Goal: Task Accomplishment & Management: Complete application form

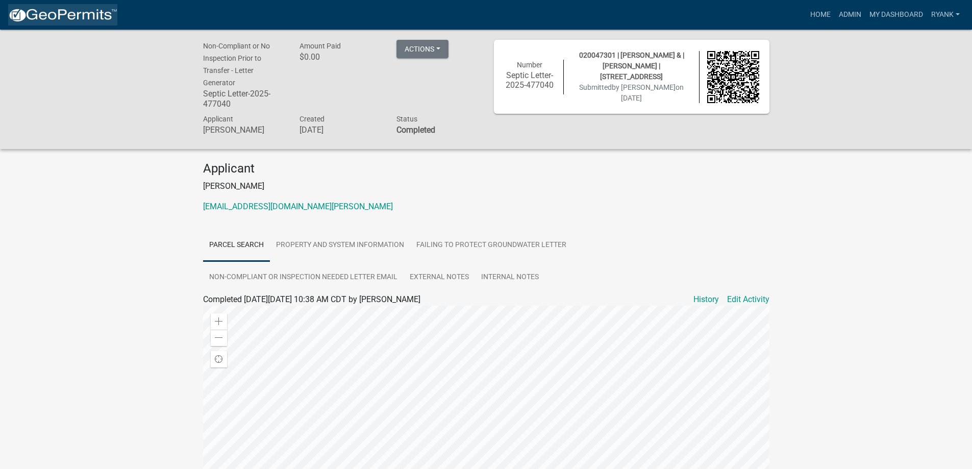
click at [64, 14] on img at bounding box center [62, 15] width 109 height 15
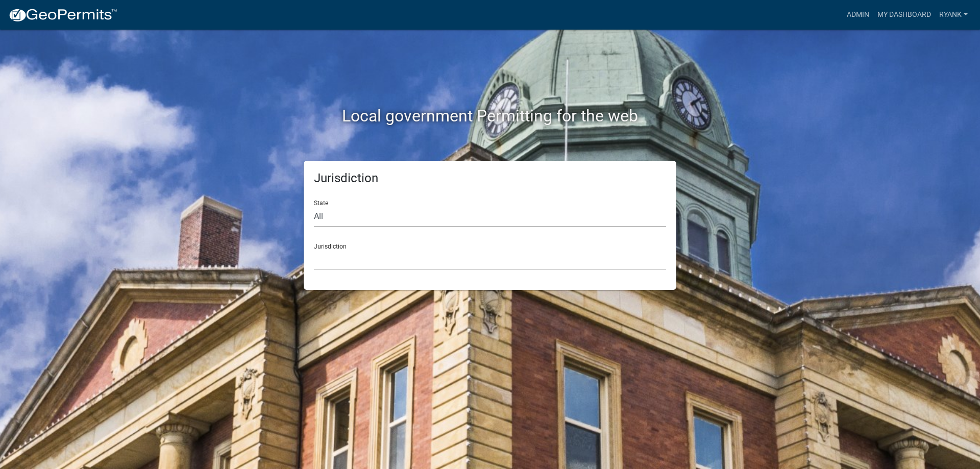
click at [535, 224] on select "All [US_STATE] [US_STATE] [US_STATE] [US_STATE] [US_STATE] [US_STATE] [US_STATE…" at bounding box center [490, 216] width 352 height 21
select select "[US_STATE]"
click at [314, 206] on select "All [US_STATE] [US_STATE] [US_STATE] [US_STATE] [US_STATE] [US_STATE] [US_STATE…" at bounding box center [490, 216] width 352 height 21
drag, startPoint x: 362, startPoint y: 240, endPoint x: 365, endPoint y: 245, distance: 6.0
click at [362, 241] on div "Jurisdiction [GEOGRAPHIC_DATA], [US_STATE] [GEOGRAPHIC_DATA], [US_STATE] [GEOGR…" at bounding box center [490, 252] width 352 height 35
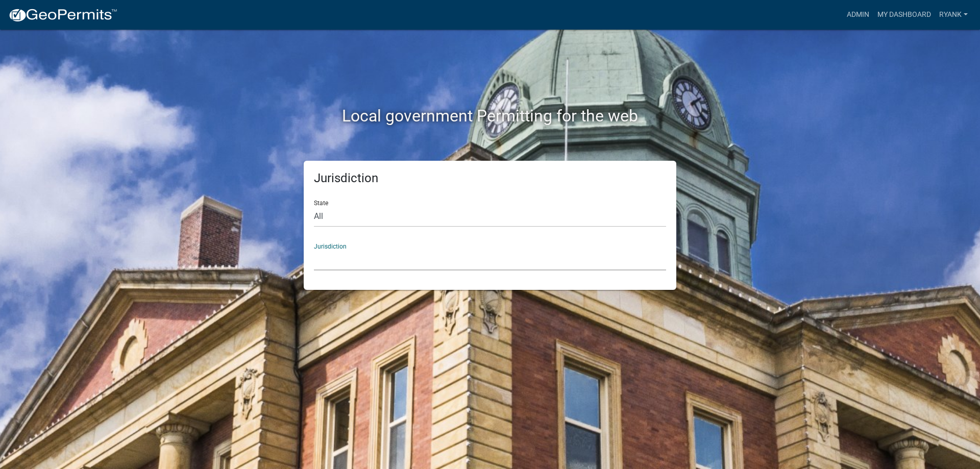
click at [372, 268] on select "[GEOGRAPHIC_DATA], [US_STATE] [GEOGRAPHIC_DATA], [US_STATE] [GEOGRAPHIC_DATA], …" at bounding box center [490, 260] width 352 height 21
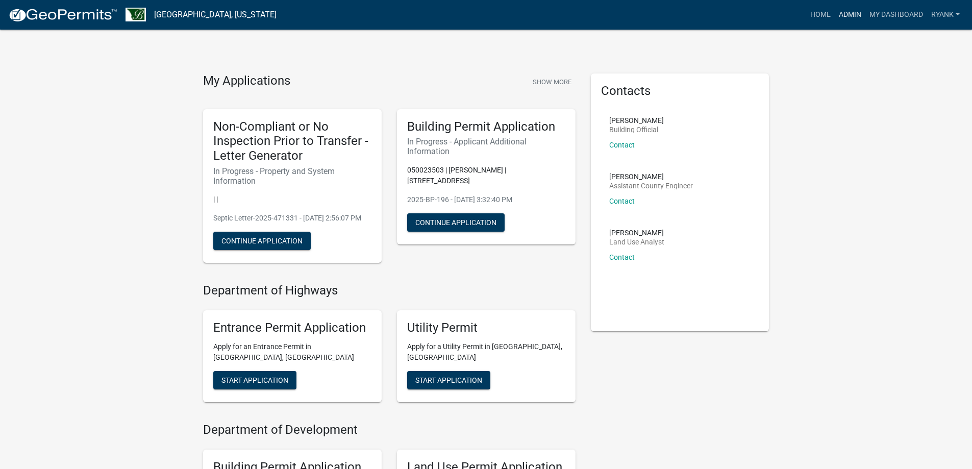
click at [847, 15] on link "Admin" at bounding box center [850, 14] width 31 height 19
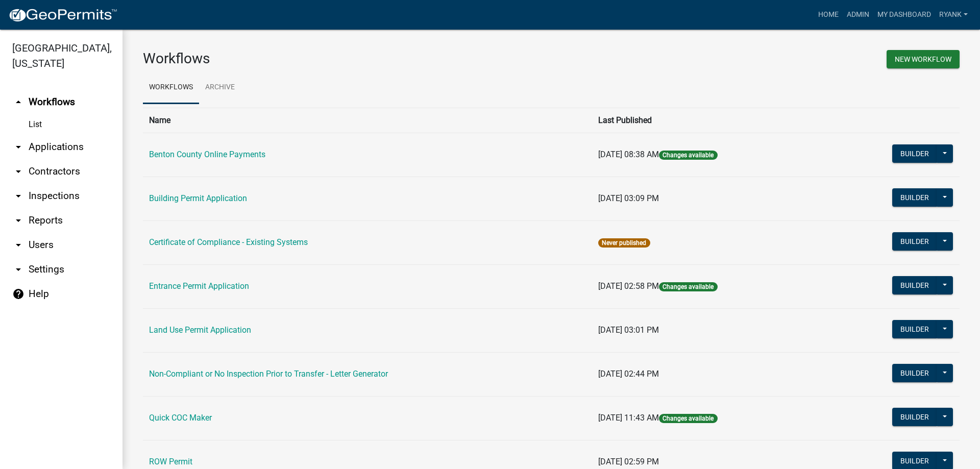
click at [42, 141] on link "arrow_drop_down Applications" at bounding box center [61, 147] width 122 height 24
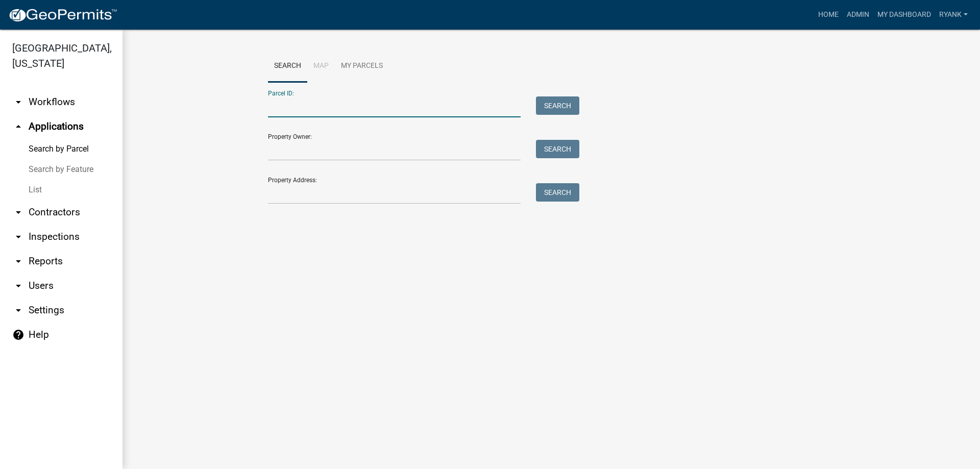
click at [322, 105] on input "Parcel ID:" at bounding box center [394, 106] width 253 height 21
type input "020064000"
click at [559, 100] on button "Search" at bounding box center [557, 105] width 43 height 18
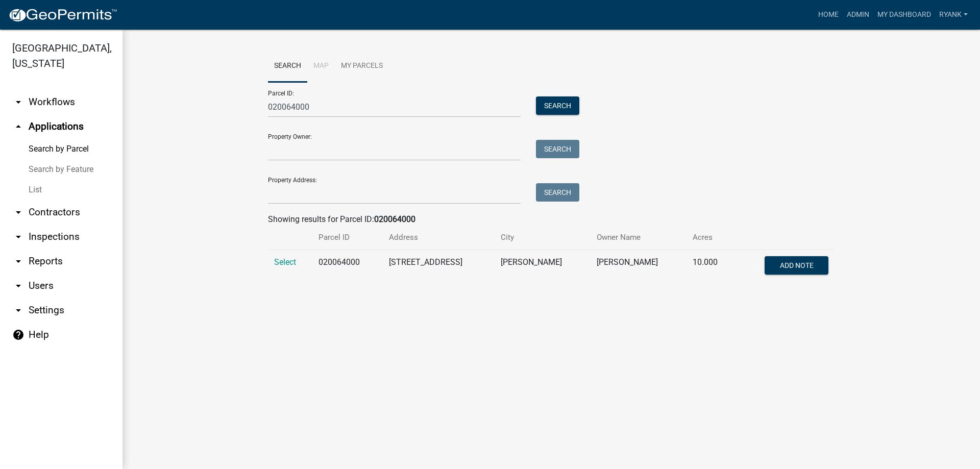
click at [293, 268] on td "Select" at bounding box center [290, 267] width 44 height 34
click at [287, 261] on span "Select" at bounding box center [285, 262] width 22 height 10
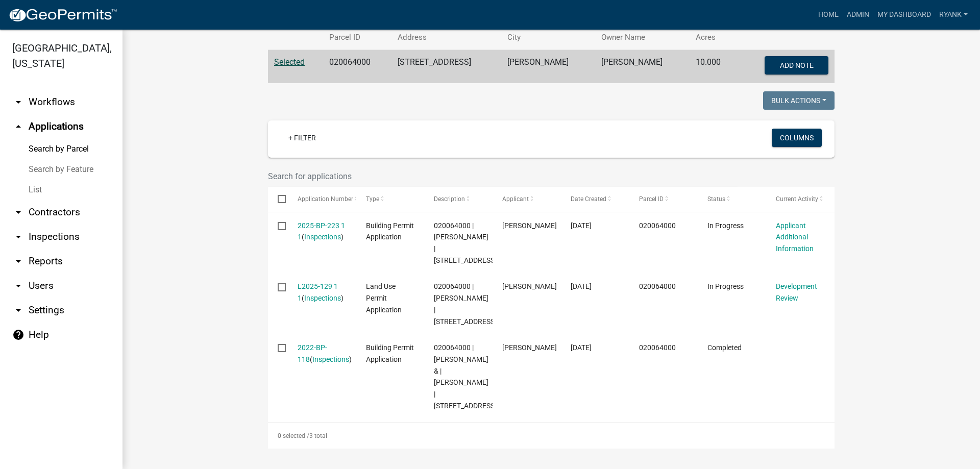
scroll to position [211, 0]
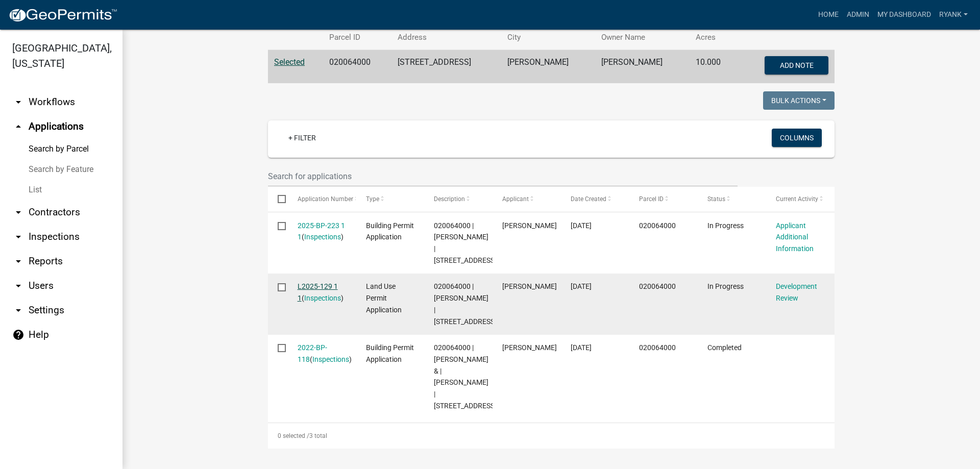
click at [323, 284] on link "L2025-129 1 1" at bounding box center [318, 292] width 40 height 20
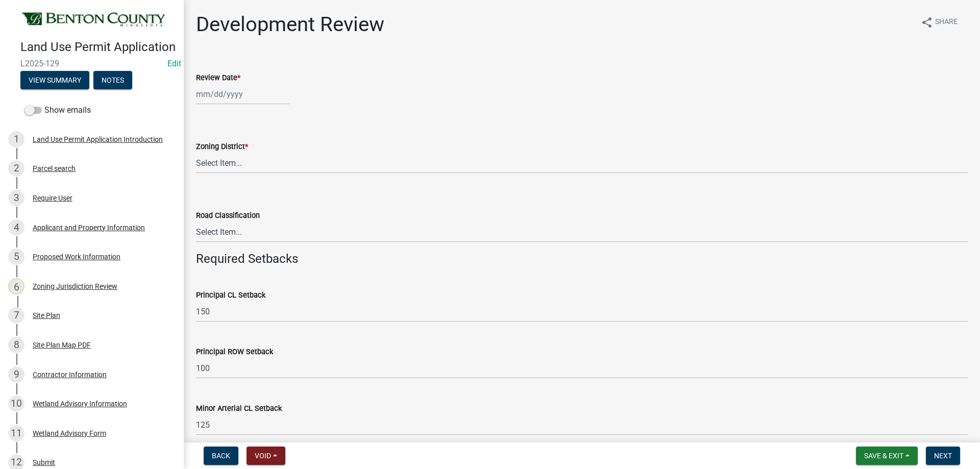
select select "9"
select select "2025"
click at [251, 99] on div "[PERSON_NAME] Feb Mar Apr [PERSON_NAME][DATE] Oct Nov [DATE] 1526 1527 1528 152…" at bounding box center [242, 94] width 93 height 21
click at [252, 162] on div "11" at bounding box center [255, 165] width 16 height 16
type input "[DATE]"
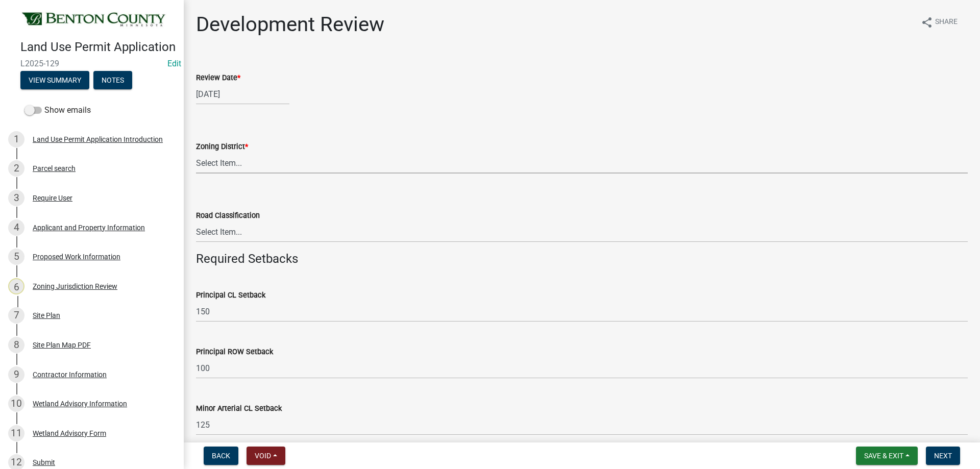
click at [238, 169] on select "Select Item... A B B-2 I-1 I-2 OSD/R-1 PUD R-1 R-2 R-3 R-3/MUD R-A R-S Sauk Rap…" at bounding box center [582, 163] width 772 height 21
click at [196, 153] on select "Select Item... A B B-2 I-1 I-2 OSD/R-1 PUD R-1 R-2 R-3 R-3/MUD R-A R-S Sauk Rap…" at bounding box center [582, 163] width 772 height 21
select select "d2e7867d-5e24-48c4-bfac-6c9236854e2a"
click at [283, 232] on select "Select Item... Principal [GEOGRAPHIC_DATA] completely within a cluster subdivis…" at bounding box center [582, 232] width 772 height 21
click at [196, 222] on select "Select Item... Principal [GEOGRAPHIC_DATA] completely within a cluster subdivis…" at bounding box center [582, 232] width 772 height 21
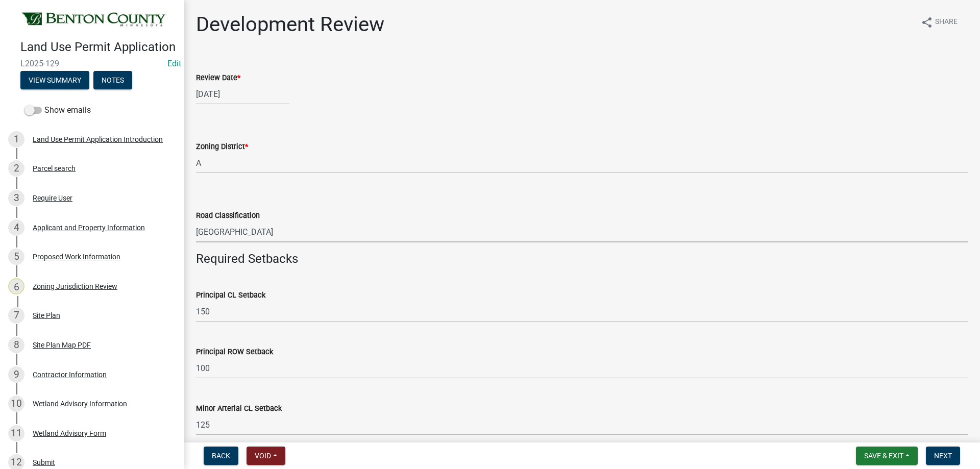
select select "0b2f72af-957f-4e5e-bc8d-0a492fb2505b"
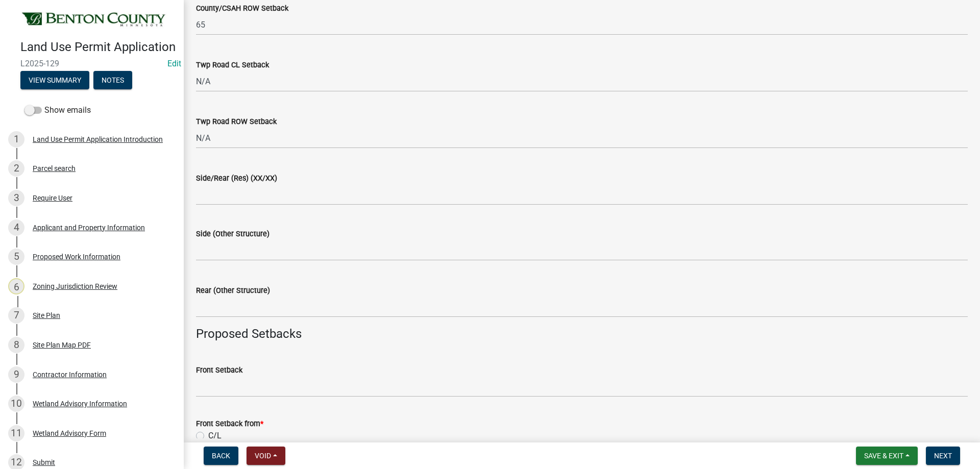
scroll to position [664, 0]
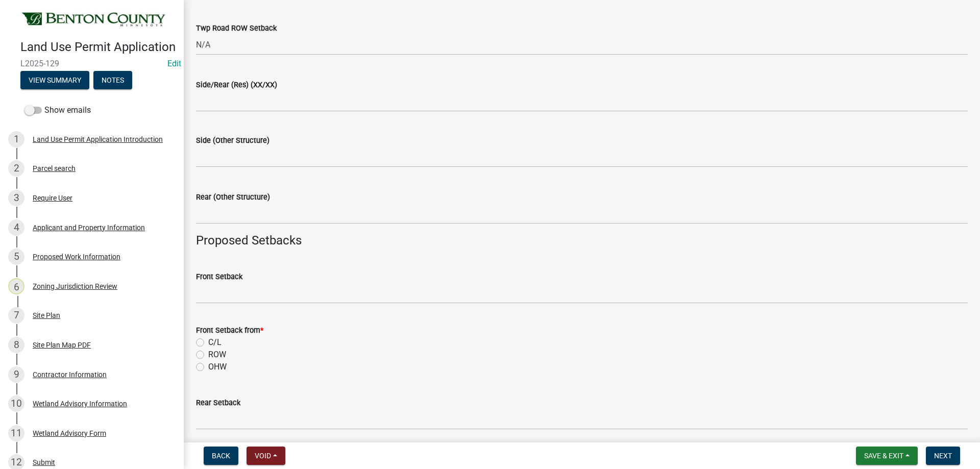
click at [208, 357] on label "ROW" at bounding box center [217, 355] width 18 height 12
click at [208, 355] on input "ROW" at bounding box center [211, 352] width 7 height 7
radio input "true"
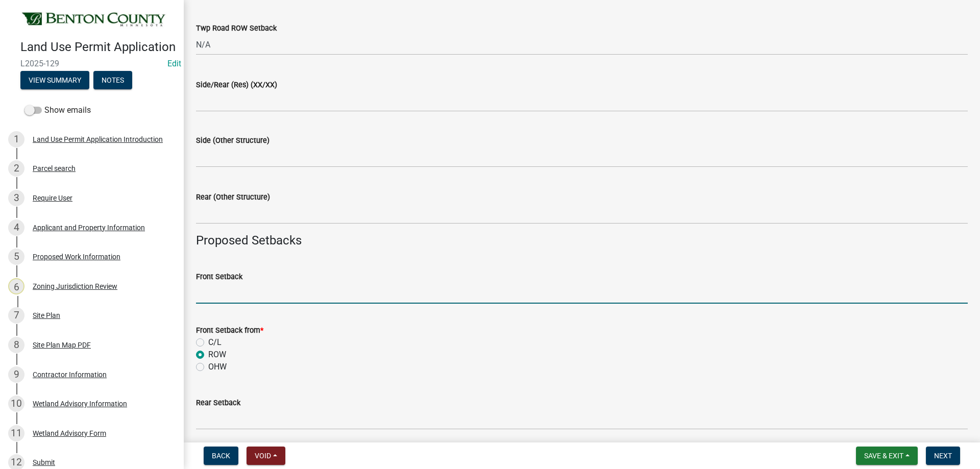
click at [219, 299] on input "Front Setback" at bounding box center [582, 293] width 772 height 21
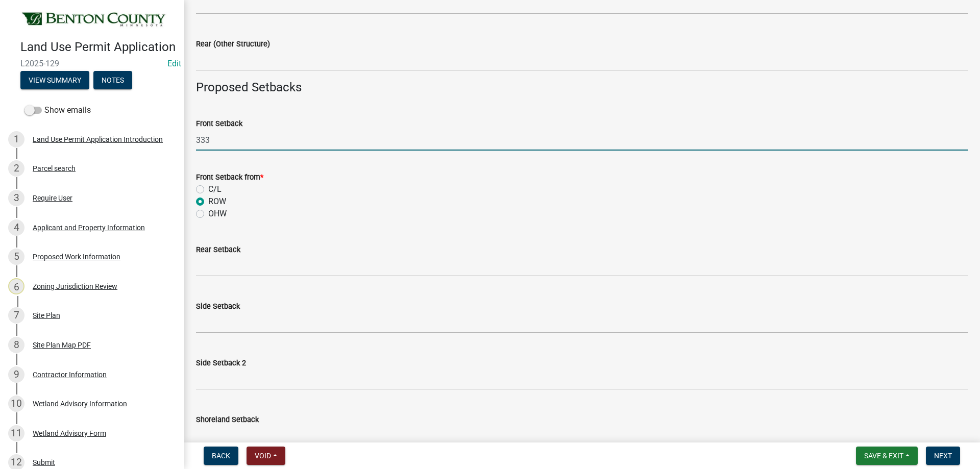
type input "333"
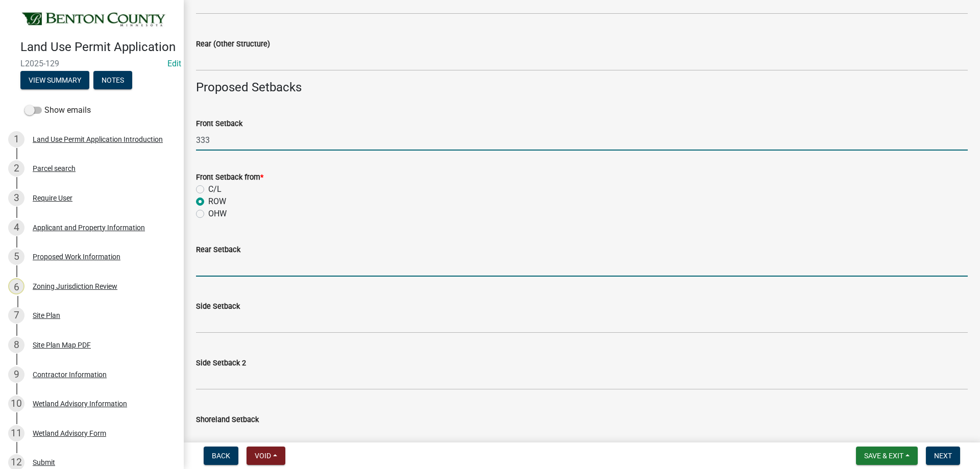
click at [218, 264] on input "text" at bounding box center [582, 266] width 772 height 21
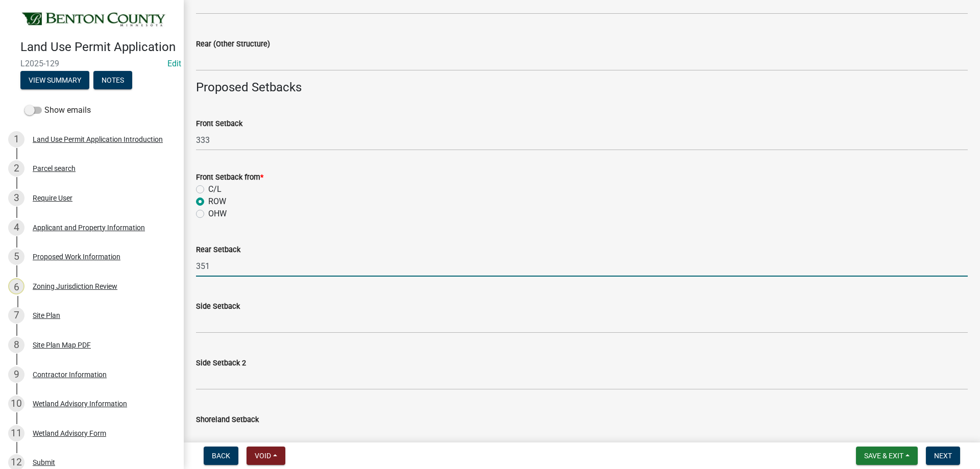
type input "351"
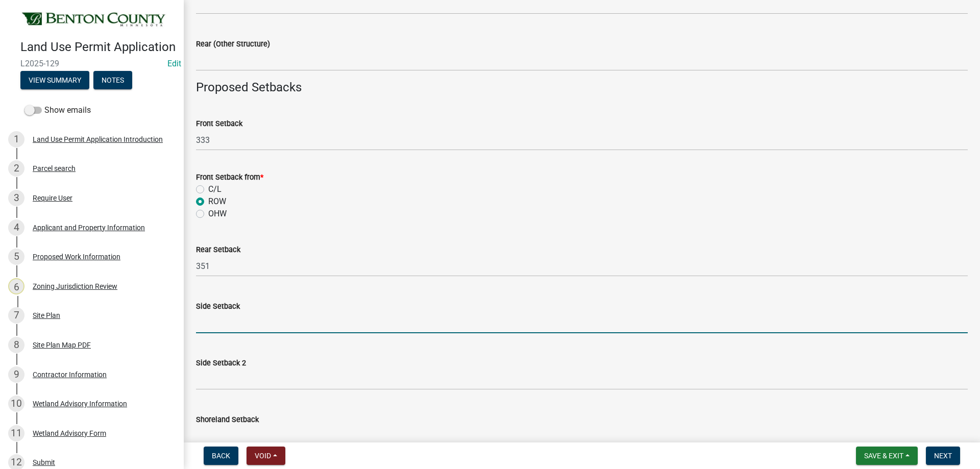
click at [218, 323] on input "text" at bounding box center [582, 322] width 772 height 21
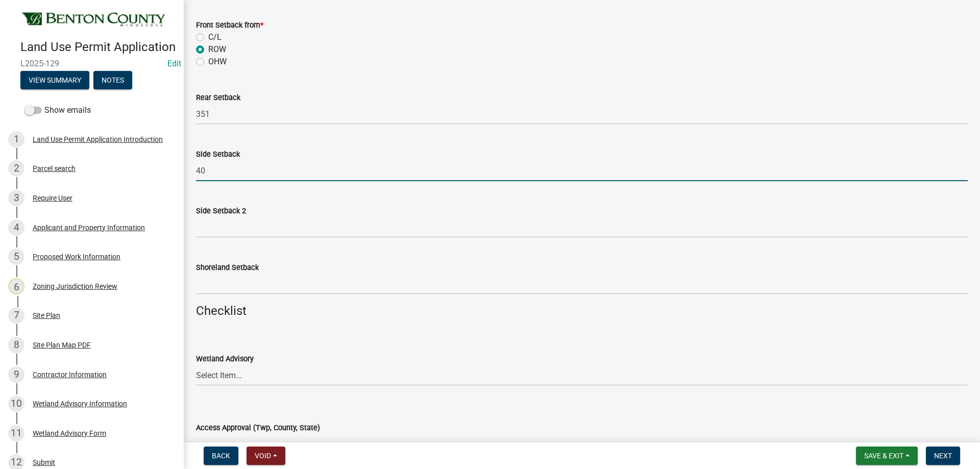
scroll to position [970, 0]
type input "40"
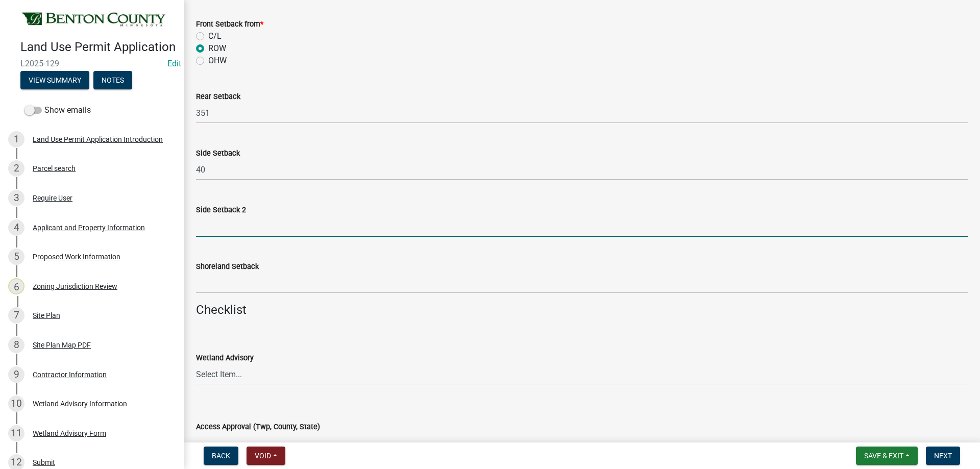
click at [237, 227] on input "text" at bounding box center [582, 226] width 772 height 21
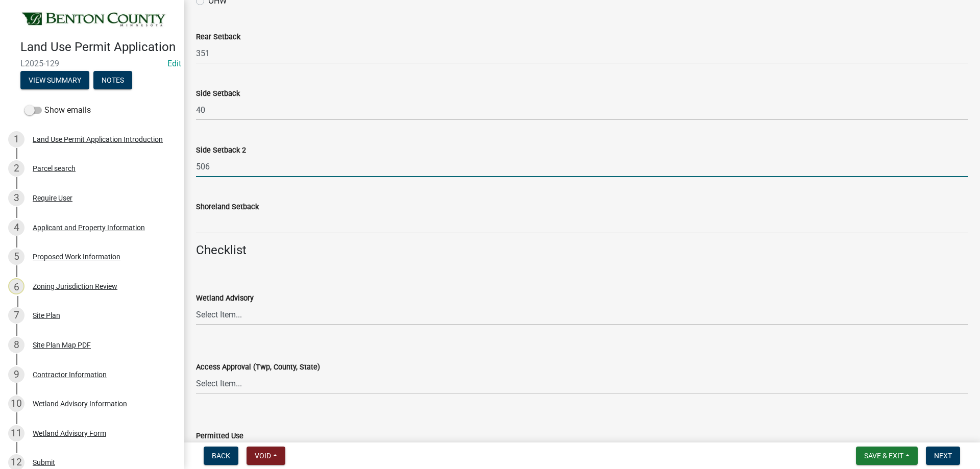
scroll to position [1123, 0]
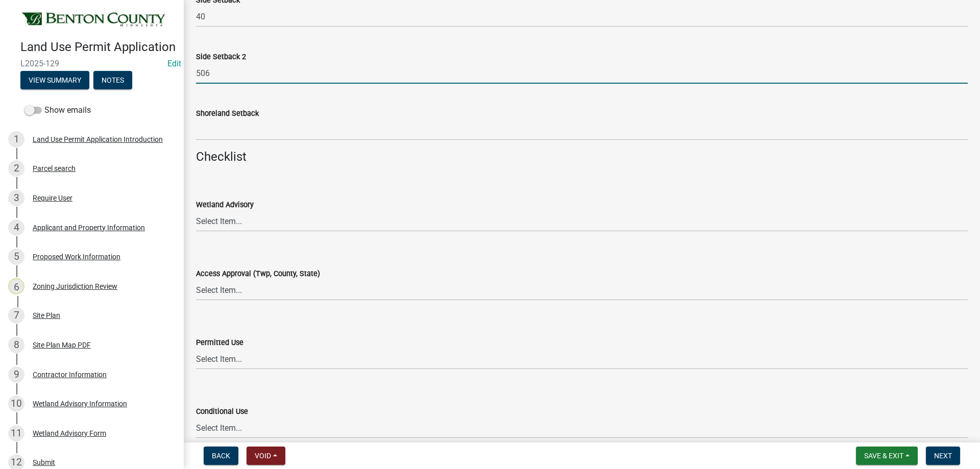
type input "506"
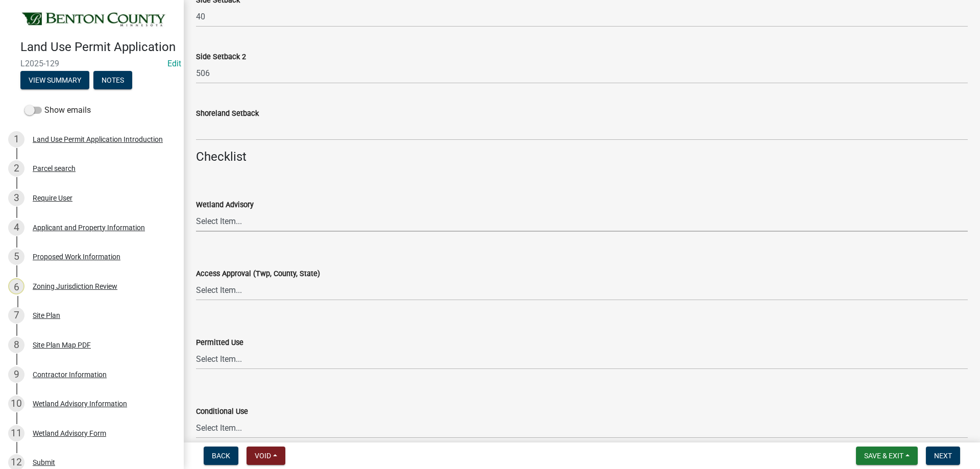
click at [225, 224] on select "Select Item... Yes No OK N/A" at bounding box center [582, 221] width 772 height 21
click at [235, 211] on div "Wetland Advisory" at bounding box center [582, 205] width 772 height 12
click at [231, 218] on select "Select Item... Yes No OK N/A" at bounding box center [582, 221] width 772 height 21
click at [196, 211] on select "Select Item... Yes No OK N/A" at bounding box center [582, 221] width 772 height 21
click at [250, 228] on select "Select Item... Yes No OK N/A" at bounding box center [582, 221] width 772 height 21
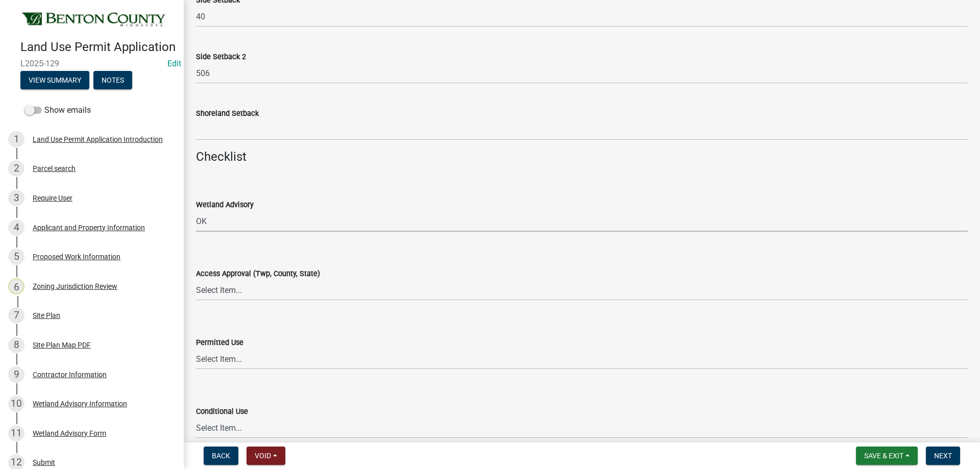
click at [196, 211] on select "Select Item... Yes No OK N/A" at bounding box center [582, 221] width 772 height 21
select select "29e042a6-806b-4b88-8ad4-222f55a74e1f"
click at [214, 293] on select "Select Item... Yes No OK N/A" at bounding box center [582, 290] width 772 height 21
click at [196, 280] on select "Select Item... Yes No OK N/A" at bounding box center [582, 290] width 772 height 21
select select "29e042a6-806b-4b88-8ad4-222f55a74e1f"
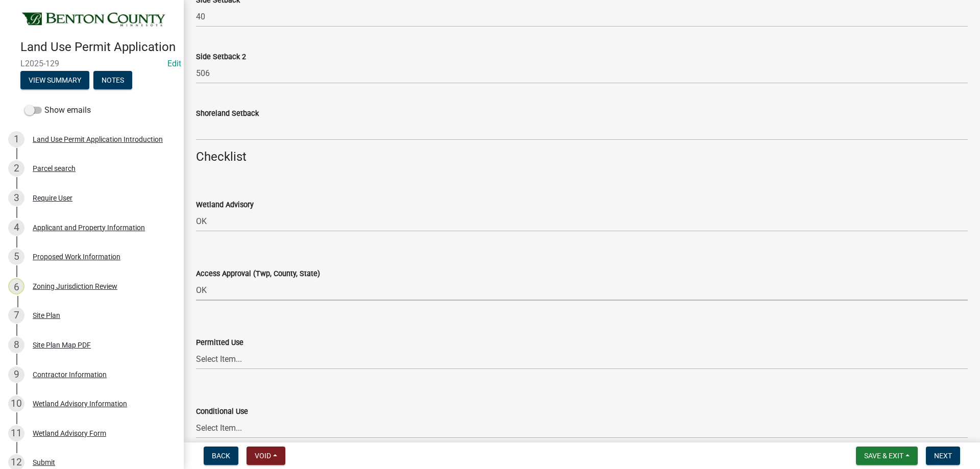
scroll to position [1225, 0]
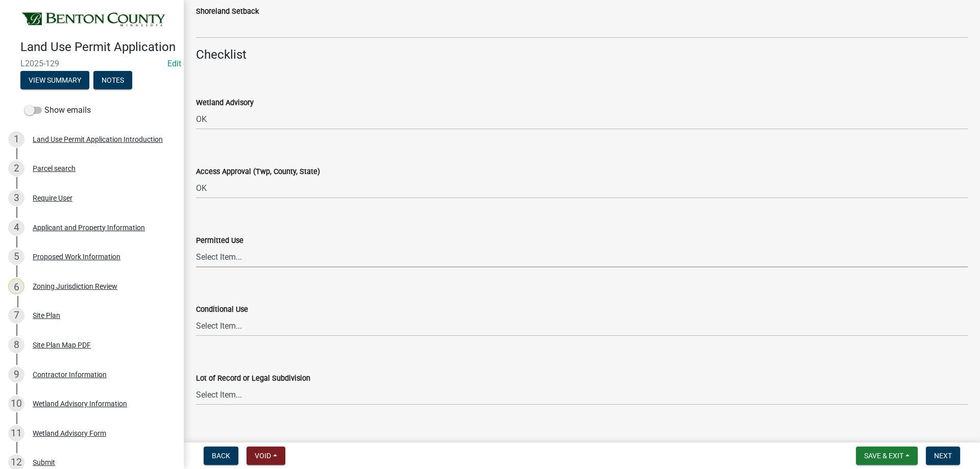
click at [214, 261] on select "Select Item... Yes No OK N/A" at bounding box center [582, 257] width 772 height 21
click at [196, 247] on select "Select Item... Yes No OK N/A" at bounding box center [582, 257] width 772 height 21
select select "29e042a6-806b-4b88-8ad4-222f55a74e1f"
click at [223, 328] on select "Select Item... Yes No OK N/A" at bounding box center [582, 325] width 772 height 21
click at [196, 315] on select "Select Item... Yes No OK N/A" at bounding box center [582, 325] width 772 height 21
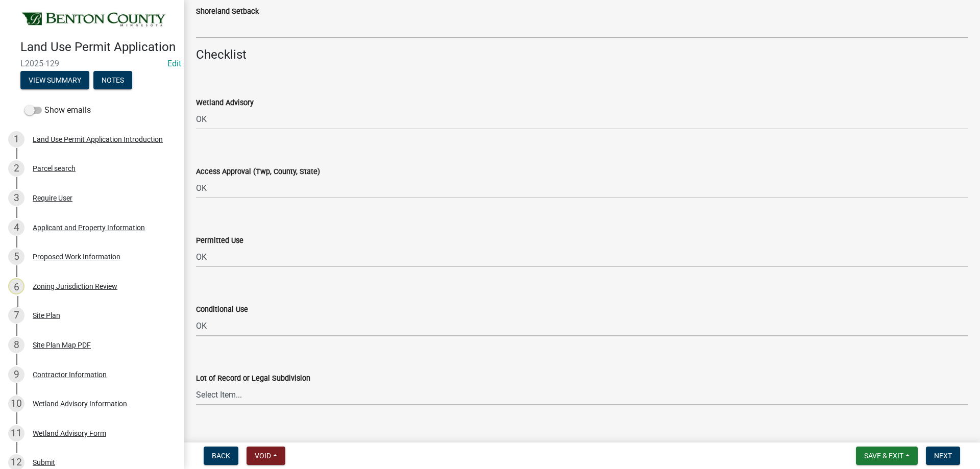
click at [223, 334] on select "Select Item... Yes No OK N/A" at bounding box center [582, 325] width 772 height 21
click at [196, 315] on select "Select Item... Yes No OK N/A" at bounding box center [582, 325] width 772 height 21
select select "886b3fcf-7535-4eb7-bda7-c47490aa8987"
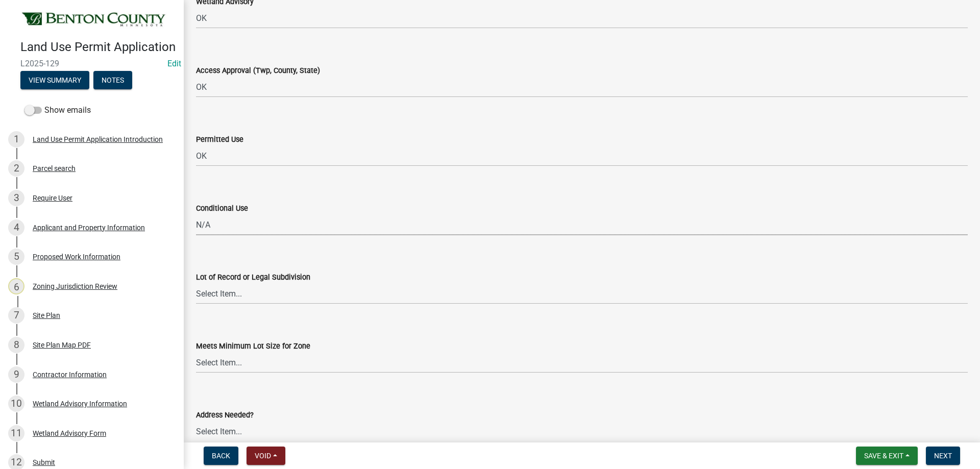
scroll to position [1327, 0]
drag, startPoint x: 219, startPoint y: 293, endPoint x: 218, endPoint y: 302, distance: 8.7
click at [218, 293] on select "Select Item... Yes No OK N/A" at bounding box center [582, 292] width 772 height 21
click at [196, 282] on select "Select Item... Yes No OK N/A" at bounding box center [582, 292] width 772 height 21
select select "29e042a6-806b-4b88-8ad4-222f55a74e1f"
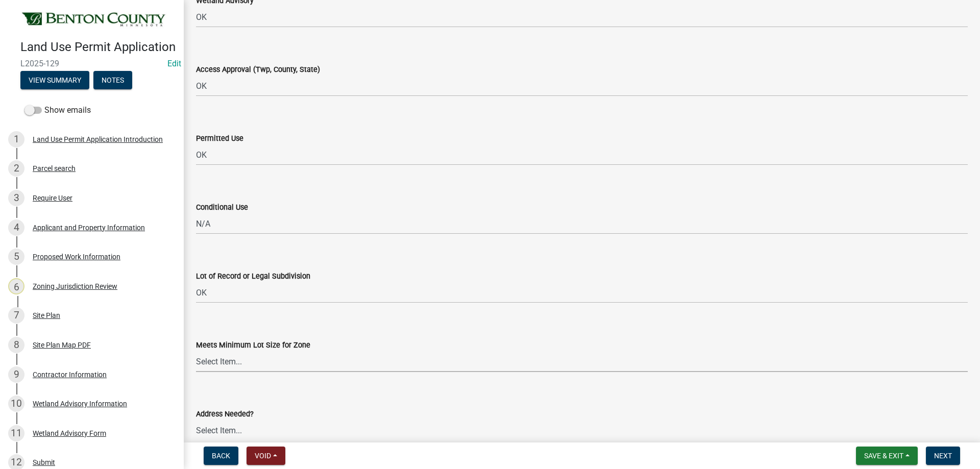
click at [225, 365] on select "Select Item... Yes No OK N/A" at bounding box center [582, 361] width 772 height 21
click at [196, 351] on select "Select Item... Yes No OK N/A" at bounding box center [582, 361] width 772 height 21
select select "29e042a6-806b-4b88-8ad4-222f55a74e1f"
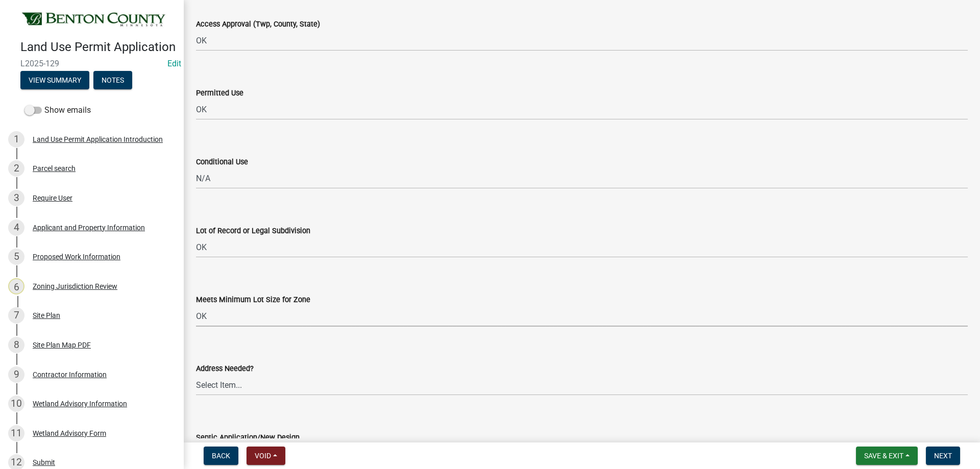
scroll to position [1429, 0]
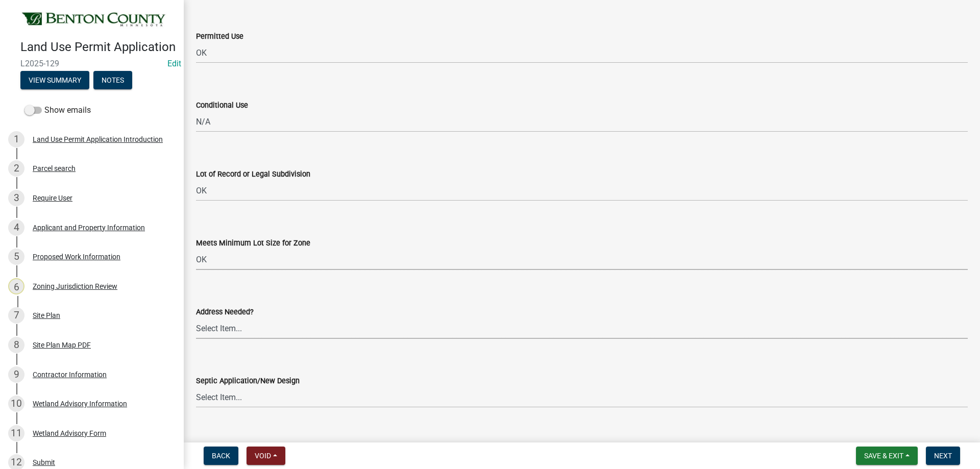
click at [209, 337] on select "Select Item... Yes No OK N/A" at bounding box center [582, 328] width 772 height 21
click at [196, 318] on select "Select Item... Yes No OK N/A" at bounding box center [582, 328] width 772 height 21
select select "886b3fcf-7535-4eb7-bda7-c47490aa8987"
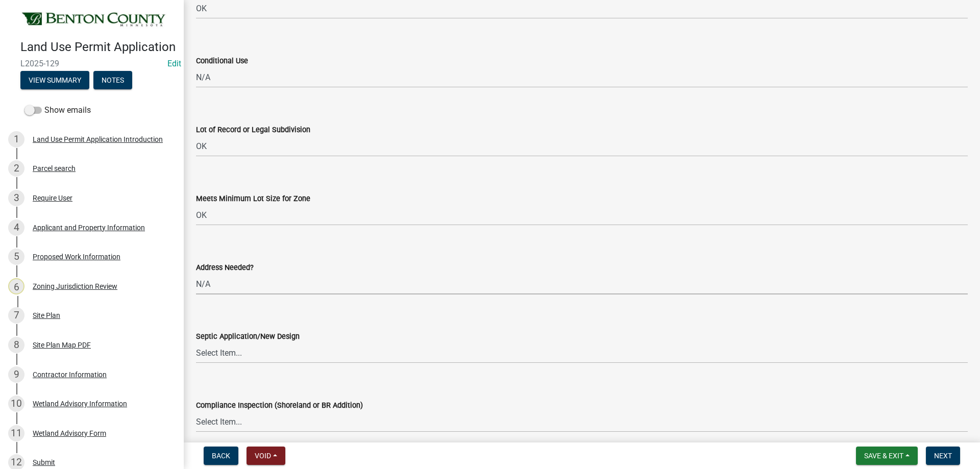
scroll to position [1582, 0]
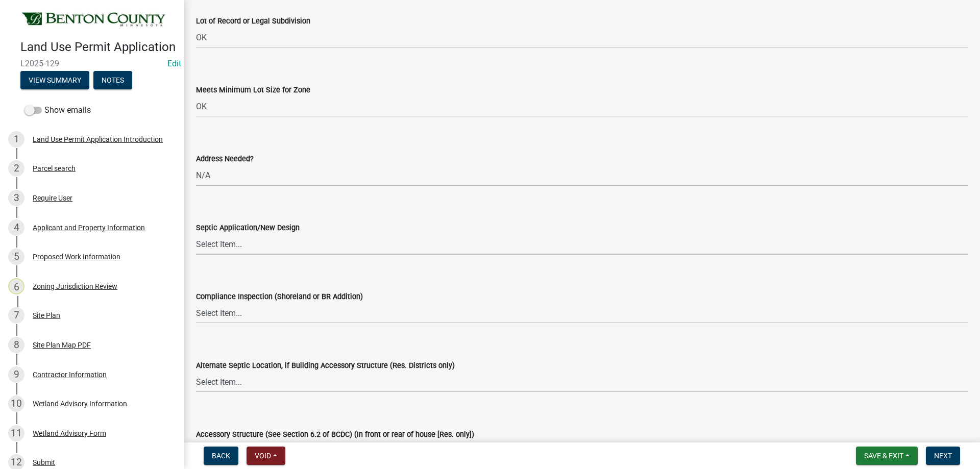
click at [218, 239] on select "Select Item... Yes No OK N/A" at bounding box center [582, 244] width 772 height 21
click at [196, 234] on select "Select Item... Yes No OK N/A" at bounding box center [582, 244] width 772 height 21
select select "886b3fcf-7535-4eb7-bda7-c47490aa8987"
click at [245, 315] on select "Select Item... Yes No OK N/A" at bounding box center [582, 313] width 772 height 21
click at [196, 303] on select "Select Item... Yes No OK N/A" at bounding box center [582, 313] width 772 height 21
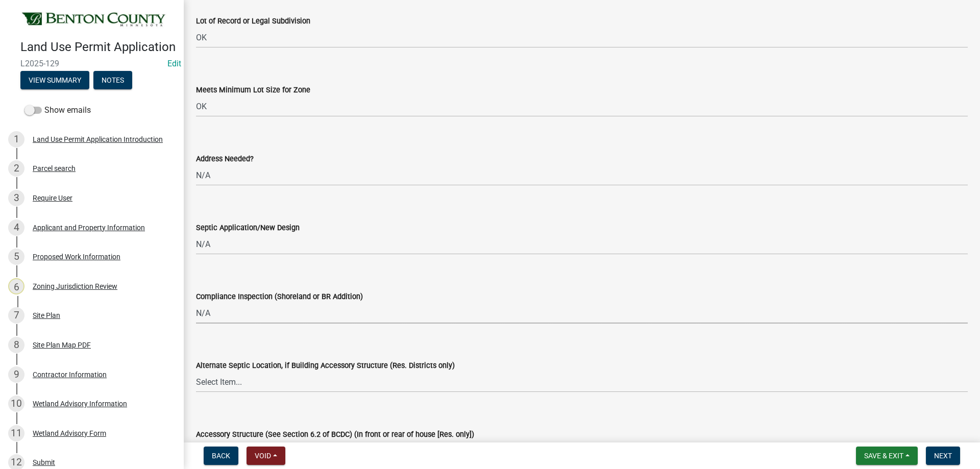
select select "886b3fcf-7535-4eb7-bda7-c47490aa8987"
click at [231, 383] on select "Select Item... Yes No OK N/A" at bounding box center [582, 382] width 772 height 21
click at [196, 372] on select "Select Item... Yes No OK N/A" at bounding box center [582, 382] width 772 height 21
select select "886b3fcf-7535-4eb7-bda7-c47490aa8987"
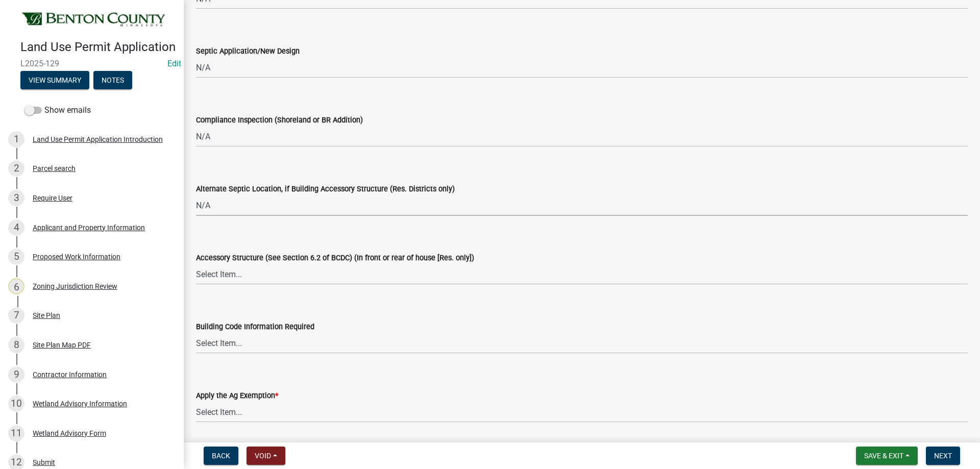
scroll to position [1786, 0]
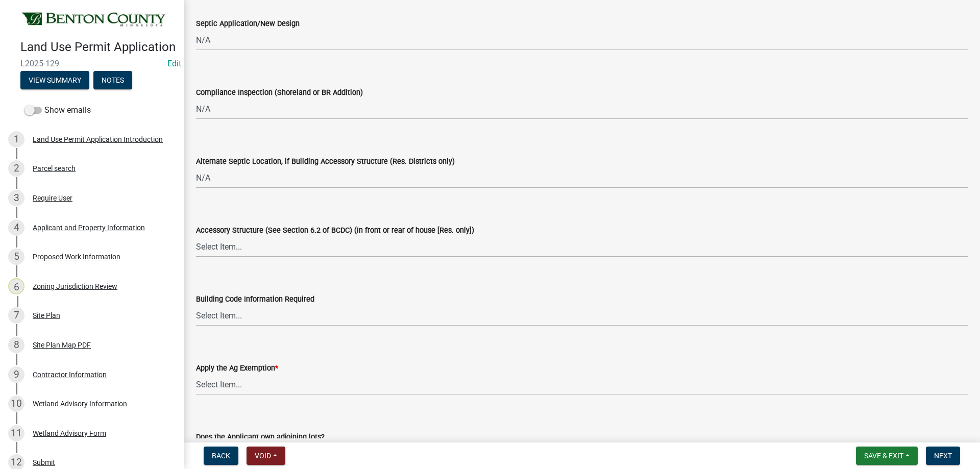
click at [234, 241] on select "Select Item... Yes No OK N/A" at bounding box center [582, 246] width 772 height 21
click at [196, 236] on select "Select Item... Yes No OK N/A" at bounding box center [582, 246] width 772 height 21
select select "29e042a6-806b-4b88-8ad4-222f55a74e1f"
click at [228, 316] on select "Select Item... Yes No OK N/A" at bounding box center [582, 315] width 772 height 21
click at [196, 305] on select "Select Item... Yes No OK N/A" at bounding box center [582, 315] width 772 height 21
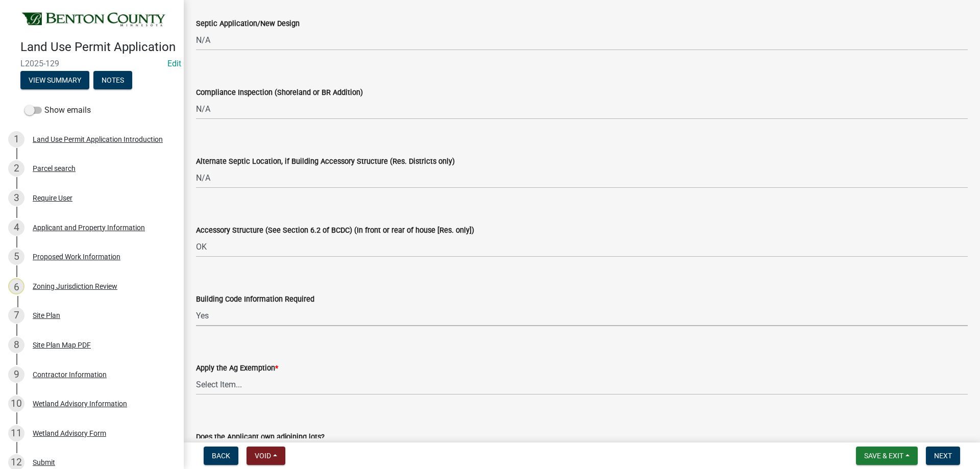
select select "72748fc4-3f0a-45e2-b467-dc37e2b15731"
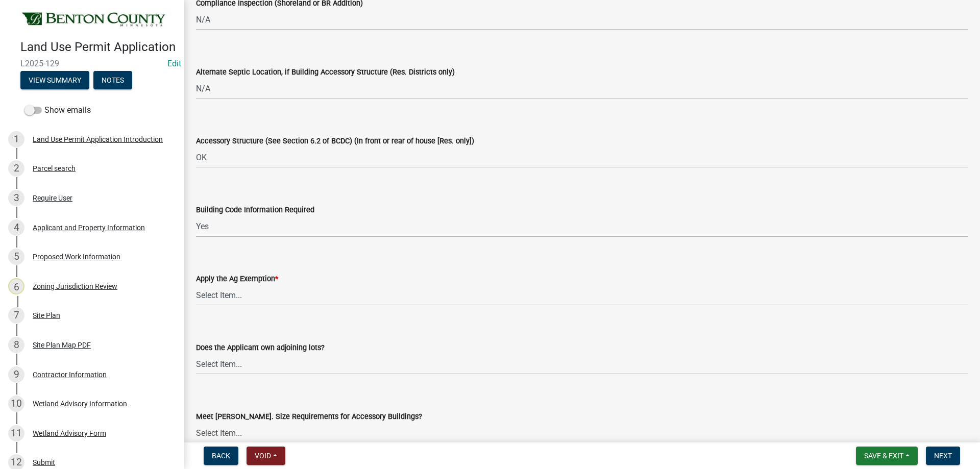
scroll to position [1888, 0]
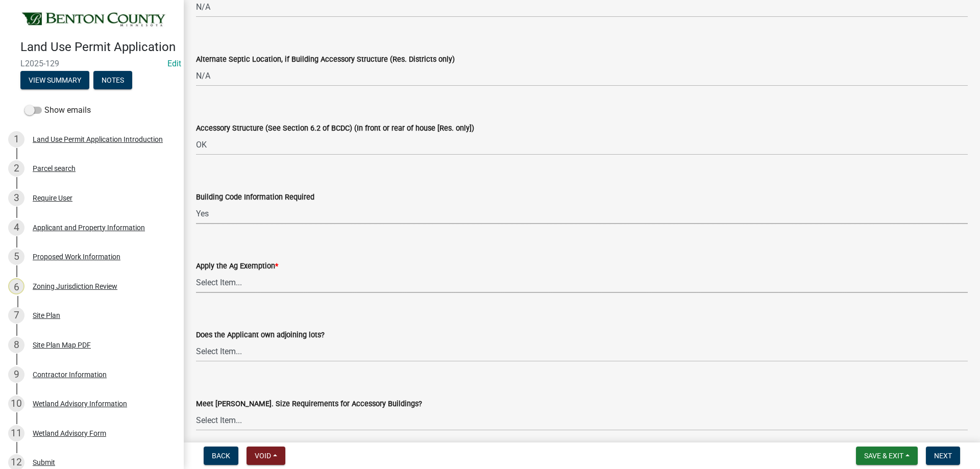
click at [233, 288] on select "Select Item... Yes No" at bounding box center [582, 282] width 772 height 21
click at [196, 272] on select "Select Item... Yes No" at bounding box center [582, 282] width 772 height 21
select select "523f7e88-fc73-440c-a56f-38c702f7ffe1"
click at [225, 347] on select "Select Item... Yes No OK N/A" at bounding box center [582, 351] width 772 height 21
click at [196, 341] on select "Select Item... Yes No OK N/A" at bounding box center [582, 351] width 772 height 21
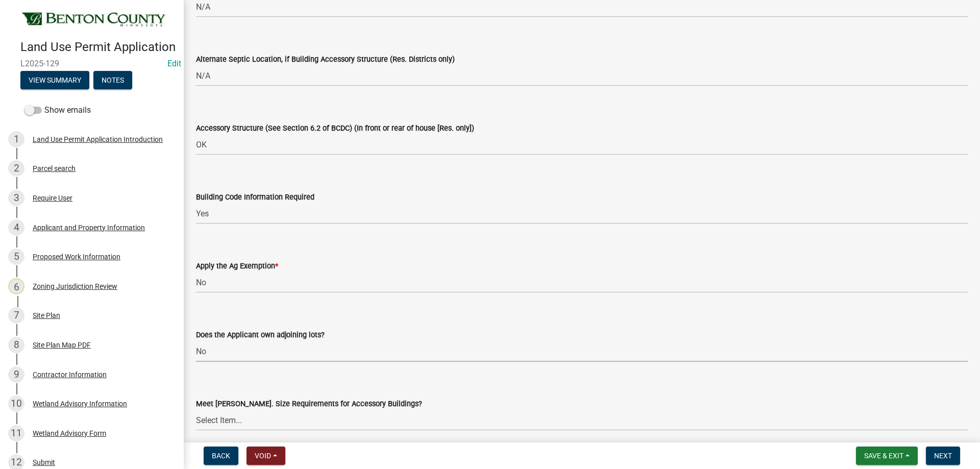
select select "445341f5-2b7a-4e9a-a8a7-43788b572440"
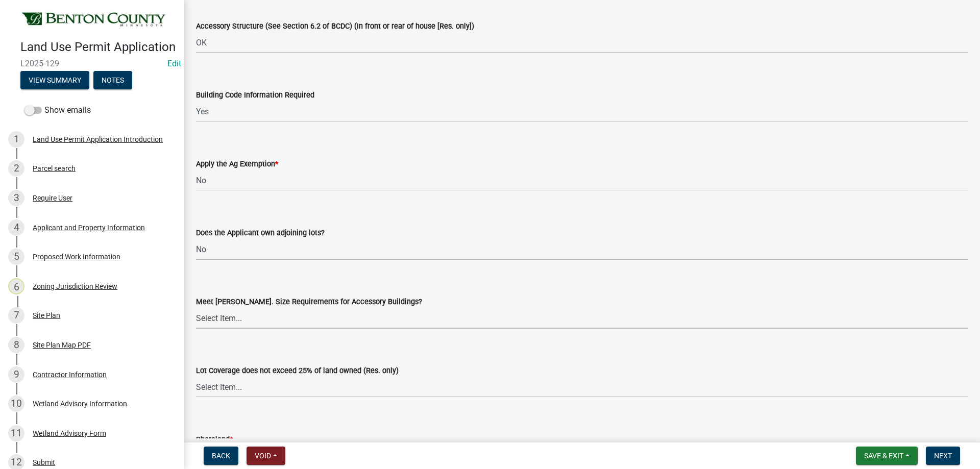
click at [222, 326] on select "Select Item... Yes No OK N/A" at bounding box center [582, 318] width 772 height 21
click at [196, 308] on select "Select Item... Yes No OK N/A" at bounding box center [582, 318] width 772 height 21
select select "445341f5-2b7a-4e9a-a8a7-43788b572440"
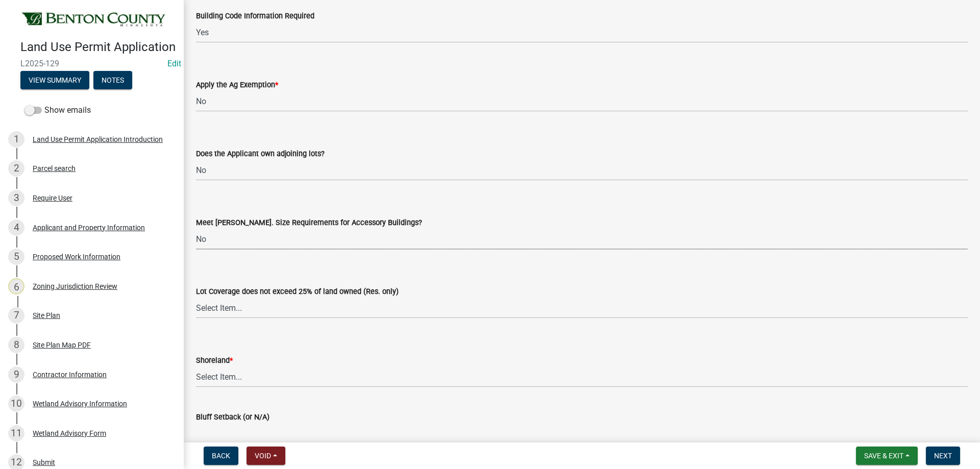
scroll to position [2093, 0]
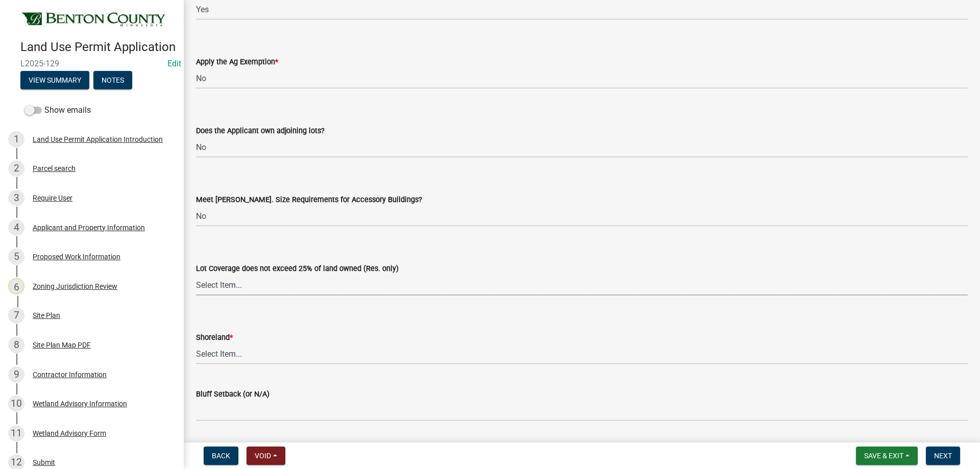
click at [203, 280] on select "Select Item... Yes No OK N/A" at bounding box center [582, 285] width 772 height 21
click at [196, 275] on select "Select Item... Yes No OK N/A" at bounding box center [582, 285] width 772 height 21
select select "29e042a6-806b-4b88-8ad4-222f55a74e1f"
click at [230, 352] on select "Select Item... Yes No OK N/A" at bounding box center [582, 353] width 772 height 21
click at [196, 343] on select "Select Item... Yes No OK N/A" at bounding box center [582, 353] width 772 height 21
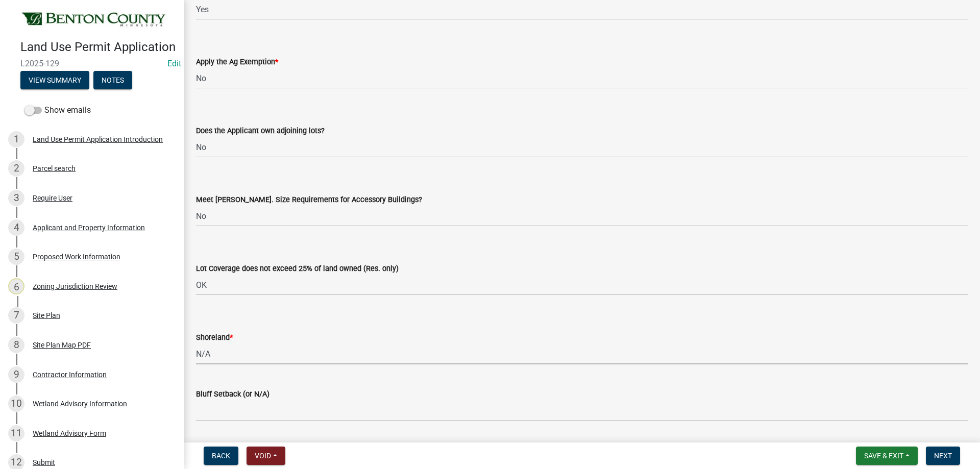
select select "886b3fcf-7535-4eb7-bda7-c47490aa8987"
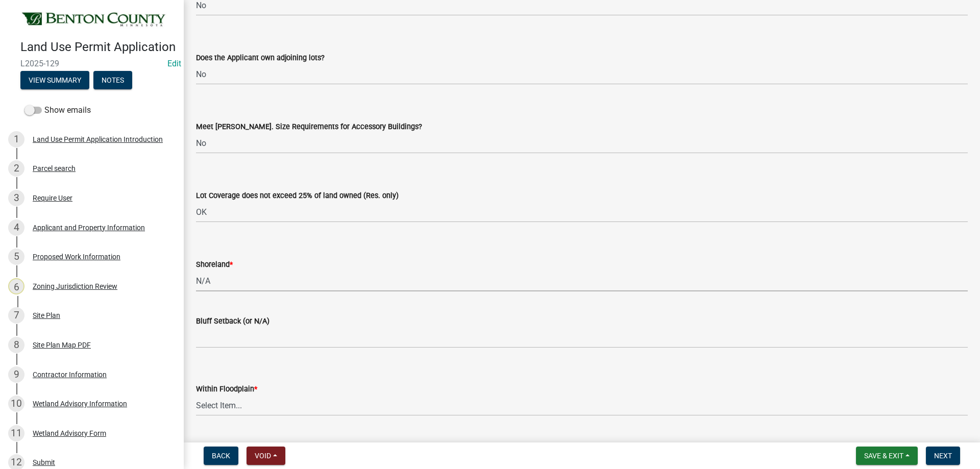
scroll to position [2195, 0]
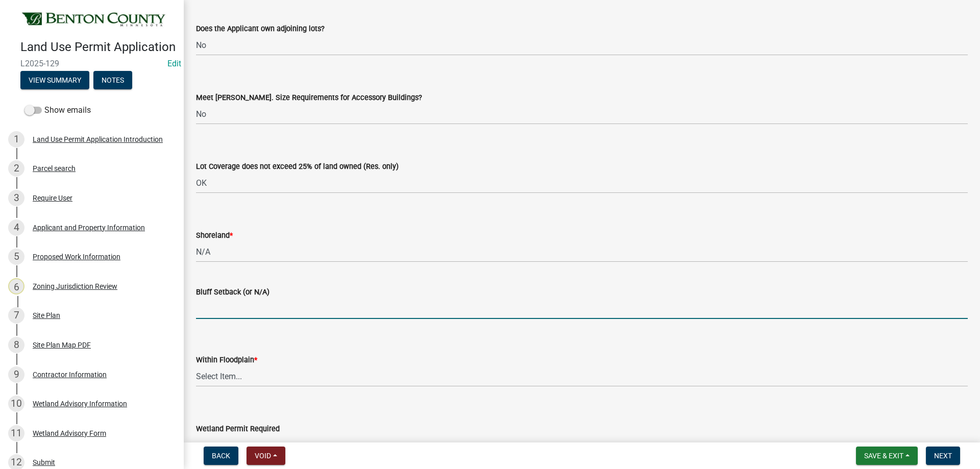
click at [211, 303] on input "Bluff Setback (or N/A)" at bounding box center [582, 308] width 772 height 21
type input "N/A"
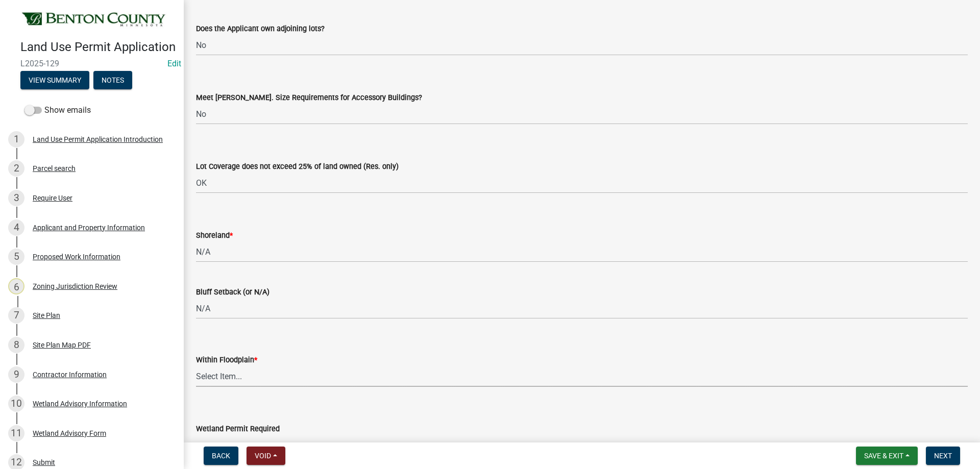
click at [232, 381] on select "Select Item... Yes No OK N/A" at bounding box center [582, 376] width 772 height 21
click at [196, 366] on select "Select Item... Yes No OK N/A" at bounding box center [582, 376] width 772 height 21
select select "886b3fcf-7535-4eb7-bda7-c47490aa8987"
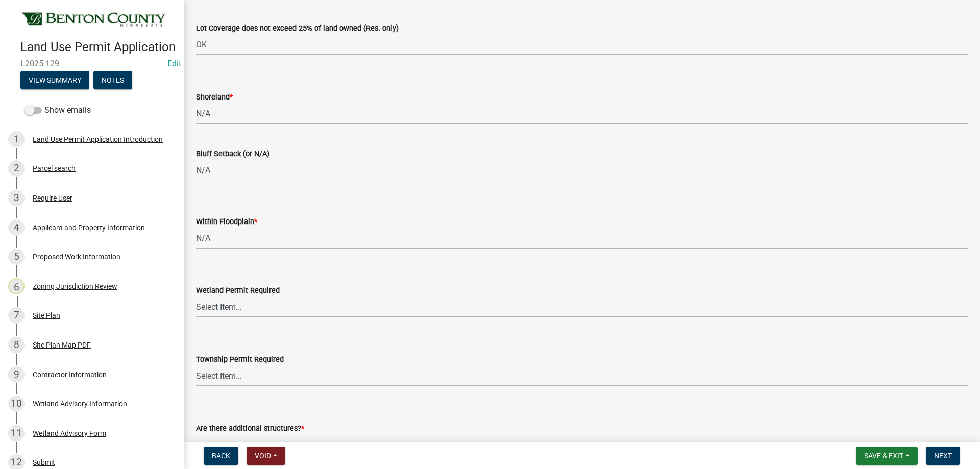
scroll to position [2348, 0]
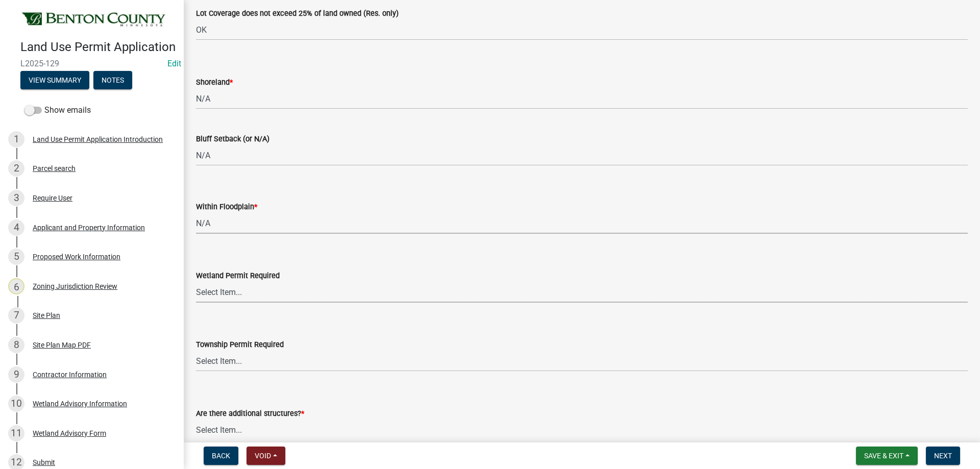
click at [243, 297] on select "Select Item... Yes No" at bounding box center [582, 292] width 772 height 21
click at [196, 282] on select "Select Item... Yes No" at bounding box center [582, 292] width 772 height 21
select select "58818da3-c200-45fa-b10d-5f5c42909306"
click at [230, 360] on select "Select Item... Yes No" at bounding box center [582, 361] width 772 height 21
click at [196, 351] on select "Select Item... Yes No" at bounding box center [582, 361] width 772 height 21
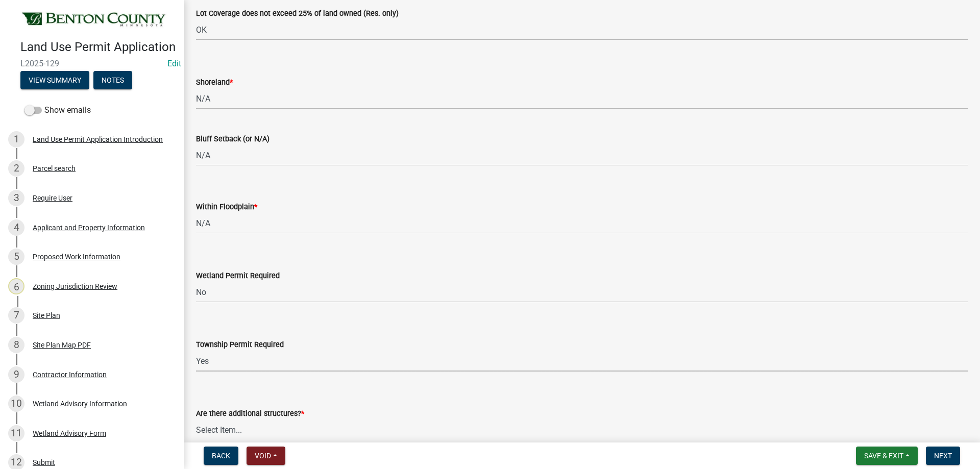
click at [228, 354] on select "Select Item... Yes No" at bounding box center [582, 361] width 772 height 21
click at [196, 351] on select "Select Item... Yes No" at bounding box center [582, 361] width 772 height 21
select select "b3d485fe-2f4a-4244-ab71-e3ff68bf5b58"
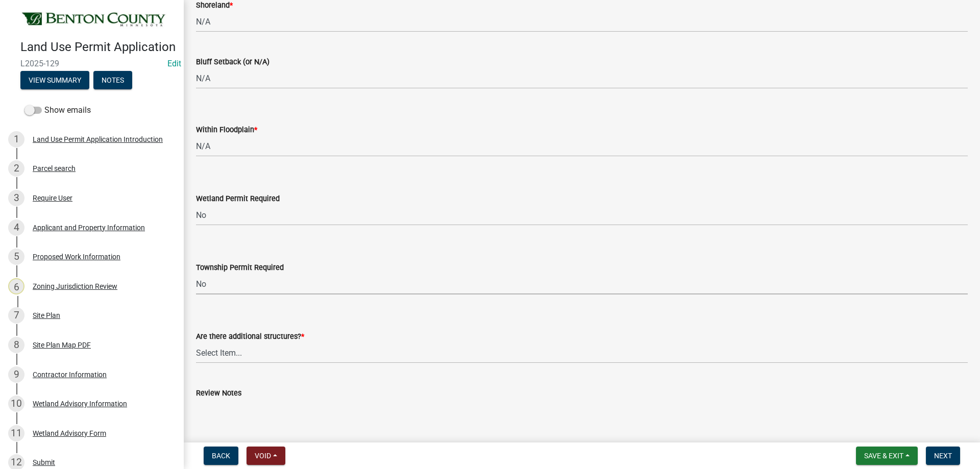
scroll to position [2501, 0]
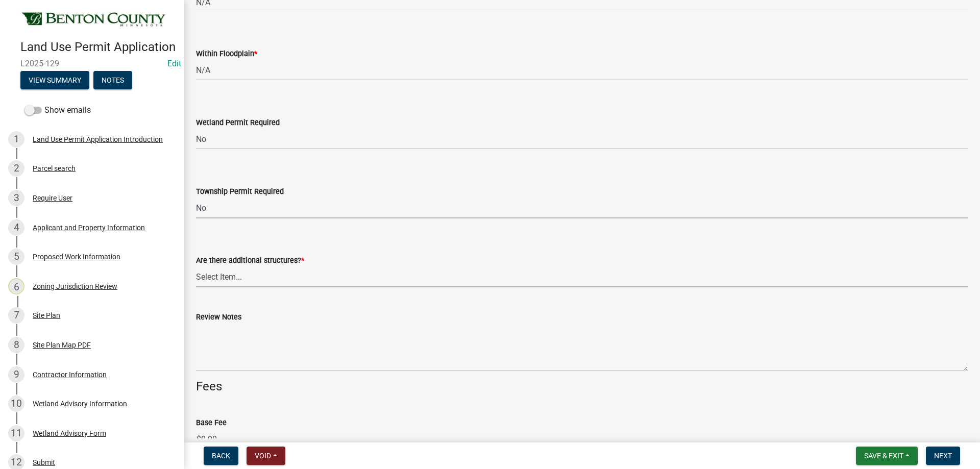
click at [241, 277] on select "Select Item... Yes No" at bounding box center [582, 276] width 772 height 21
click at [196, 266] on select "Select Item... Yes No" at bounding box center [582, 276] width 772 height 21
select select "3b637cc4-ed0a-4d27-997c-adf22bb05159"
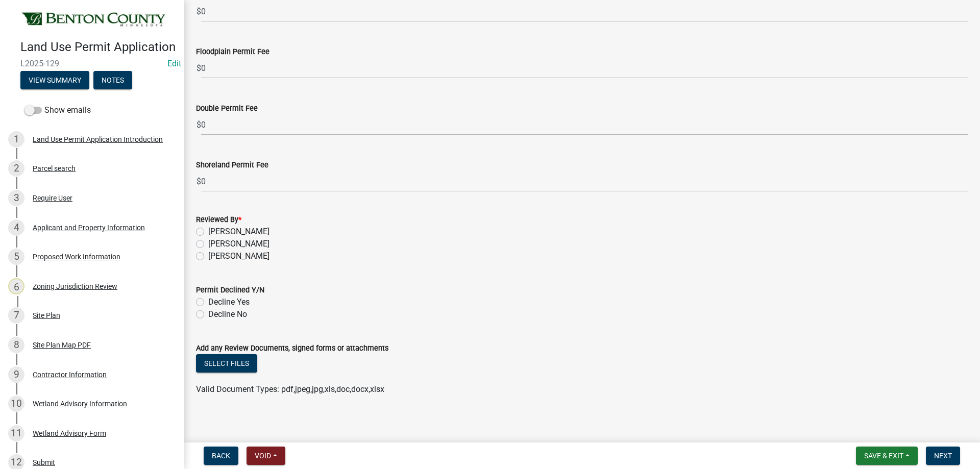
scroll to position [3105, 0]
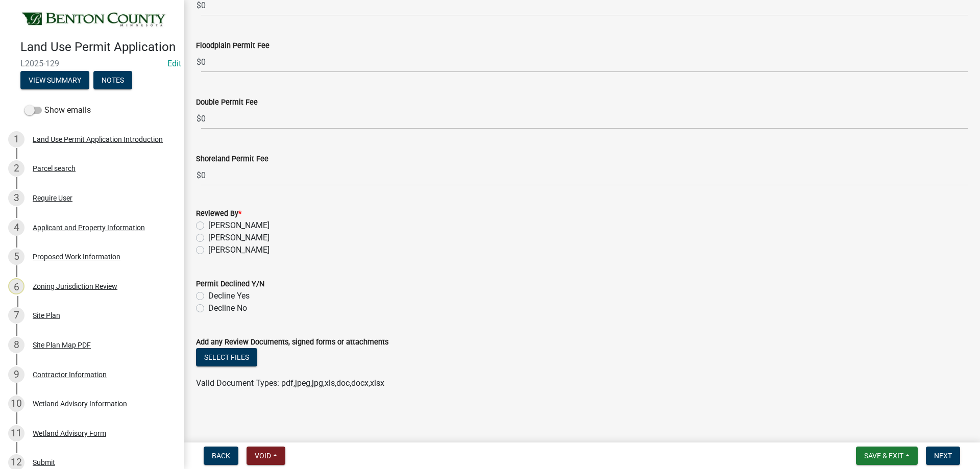
click at [208, 252] on label "[PERSON_NAME]" at bounding box center [238, 250] width 61 height 12
click at [208, 251] on input "[PERSON_NAME]" at bounding box center [211, 247] width 7 height 7
radio input "true"
click at [208, 307] on label "Decline No" at bounding box center [227, 308] width 39 height 12
click at [208, 307] on input "Decline No" at bounding box center [211, 305] width 7 height 7
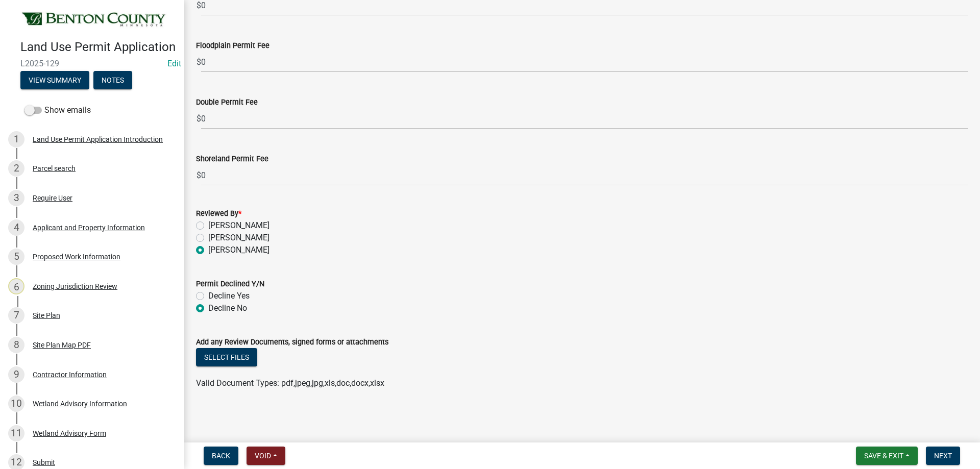
radio input "true"
click at [231, 360] on button "Select files" at bounding box center [226, 357] width 61 height 18
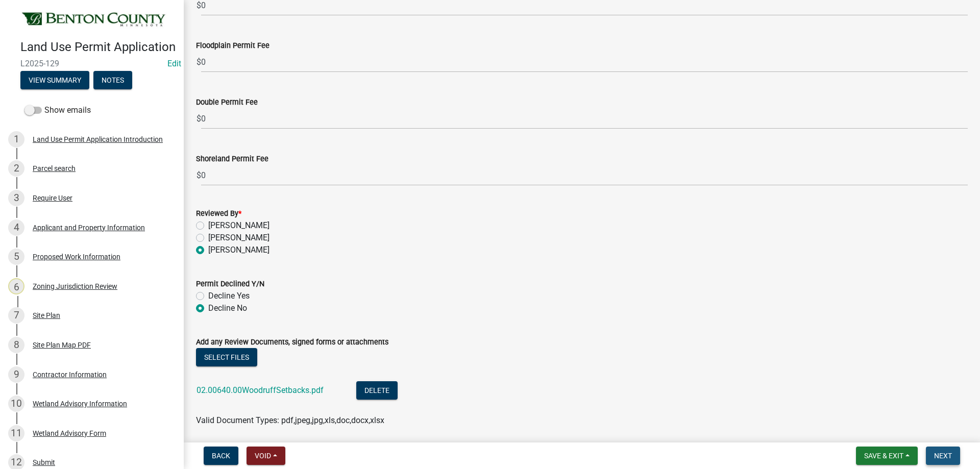
click at [949, 456] on span "Next" at bounding box center [943, 456] width 18 height 8
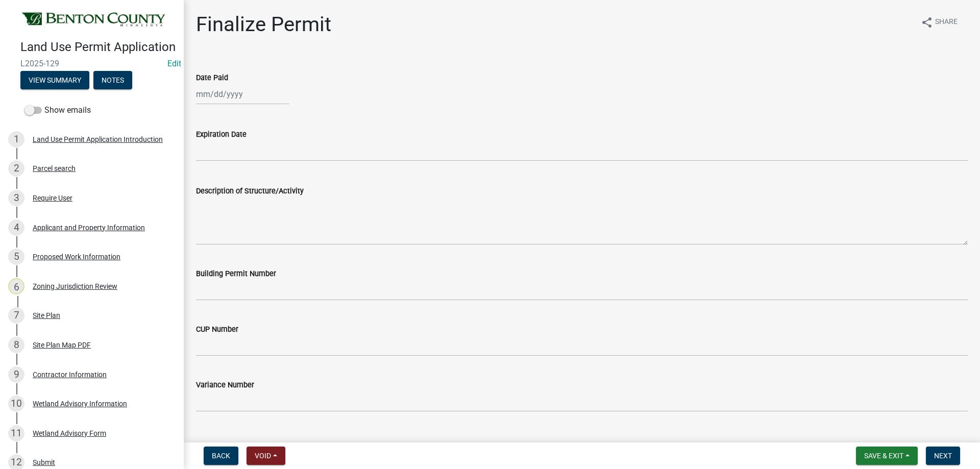
click at [233, 99] on div at bounding box center [242, 94] width 93 height 21
select select "9"
select select "2025"
click at [257, 162] on div "11" at bounding box center [255, 165] width 16 height 16
type input "[DATE]"
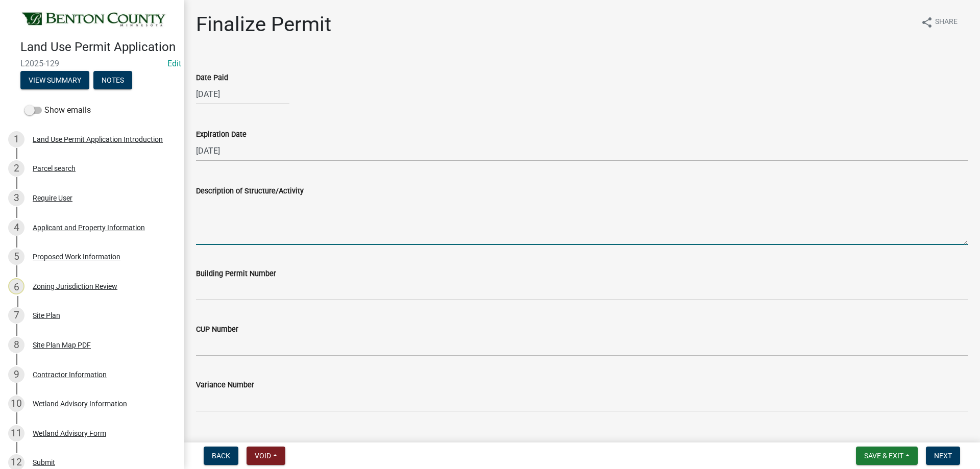
paste textarea "Construction of a 48’x48’ Pole Shed. MUST MEET MINIMUM REQUIRED PROPERTY SETBAC…"
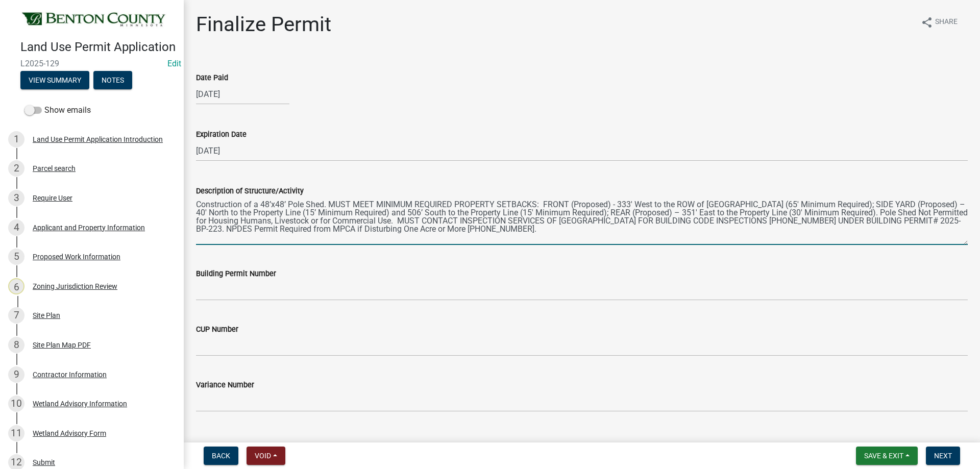
type textarea "Construction of a 48’x48’ Pole Shed. MUST MEET MINIMUM REQUIRED PROPERTY SETBAC…"
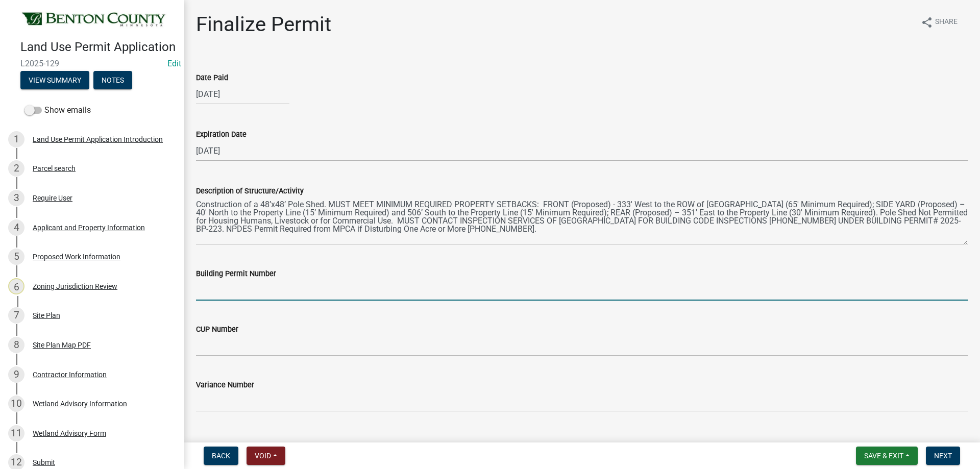
click at [279, 285] on input "Building Permit Number" at bounding box center [582, 290] width 772 height 21
type input "2025-BP-223"
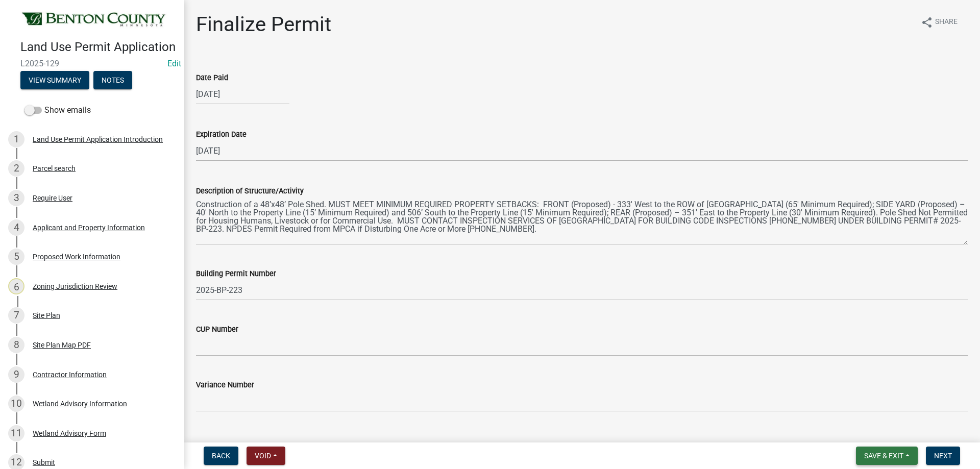
click at [896, 451] on button "Save & Exit" at bounding box center [887, 456] width 62 height 18
click at [877, 427] on button "Save & Exit" at bounding box center [877, 429] width 82 height 24
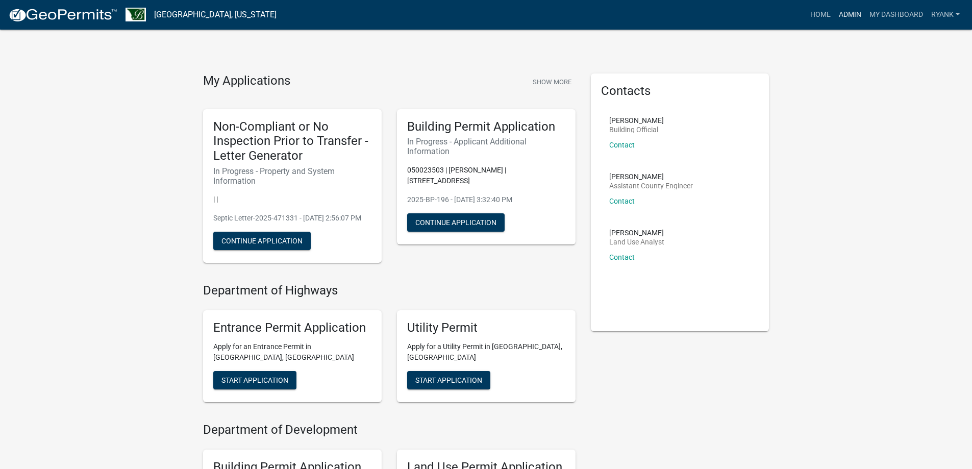
click at [849, 9] on link "Admin" at bounding box center [850, 14] width 31 height 19
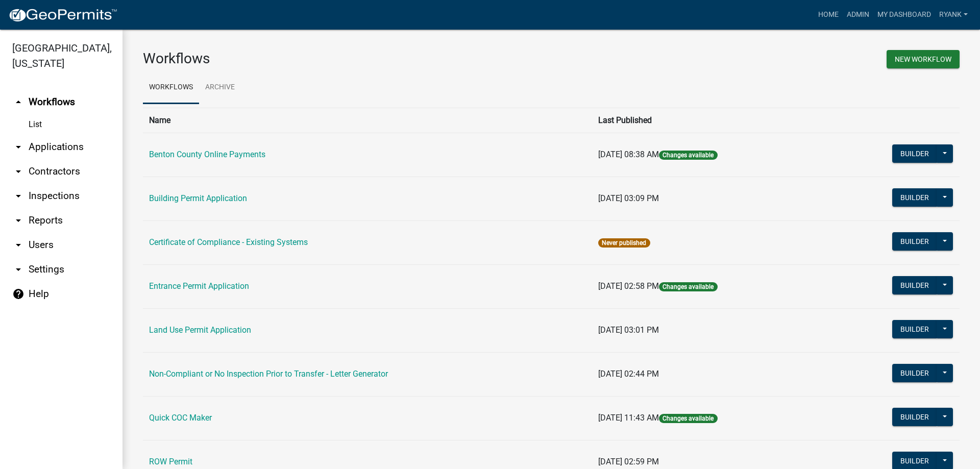
click at [67, 145] on link "arrow_drop_down Applications" at bounding box center [61, 147] width 122 height 24
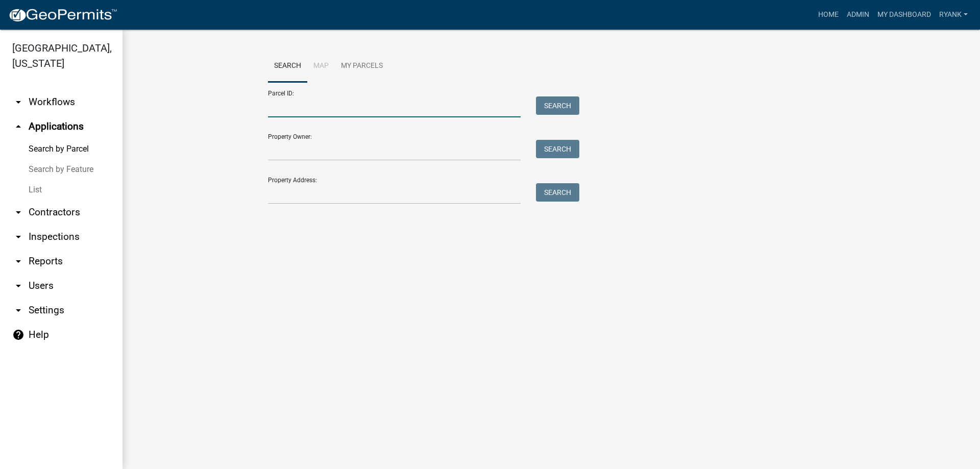
click at [327, 114] on input "Parcel ID:" at bounding box center [394, 106] width 253 height 21
type input "020064000"
click at [548, 105] on button "Search" at bounding box center [557, 105] width 43 height 18
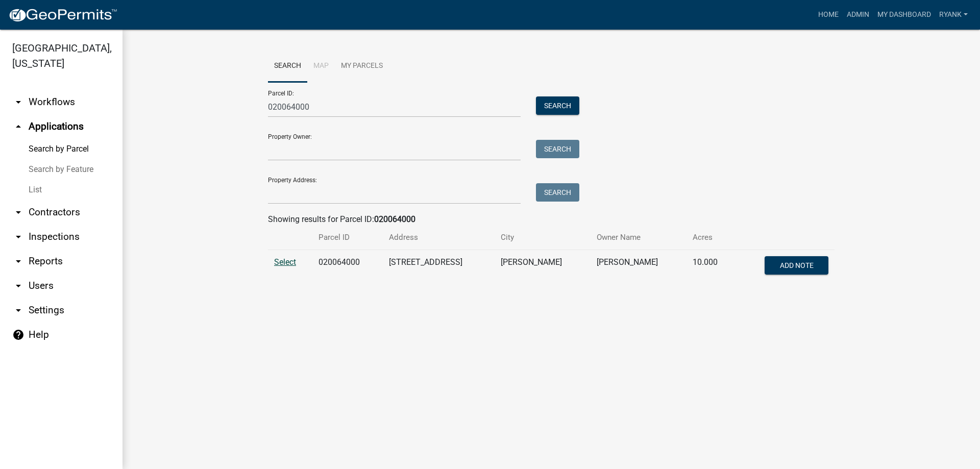
click at [276, 264] on span "Select" at bounding box center [285, 262] width 22 height 10
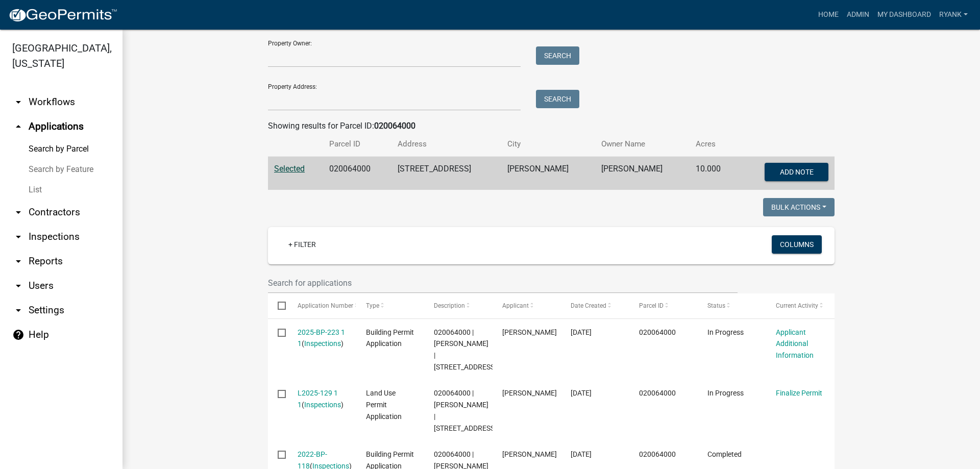
scroll to position [102, 0]
